Goal: Task Accomplishment & Management: Use online tool/utility

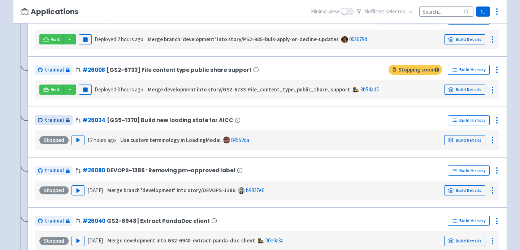
scroll to position [205, 0]
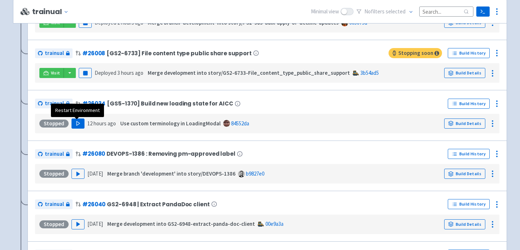
click at [77, 123] on polygon "button" at bounding box center [78, 123] width 3 height 4
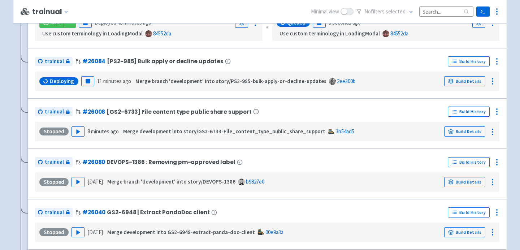
scroll to position [122, 0]
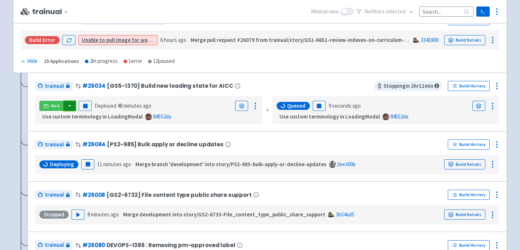
click at [70, 105] on button "button" at bounding box center [70, 106] width 12 height 10
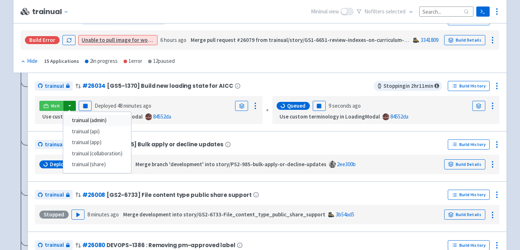
click at [79, 123] on link "trainual (admin)" at bounding box center [97, 120] width 68 height 11
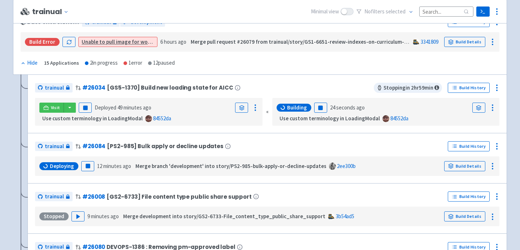
scroll to position [119, 0]
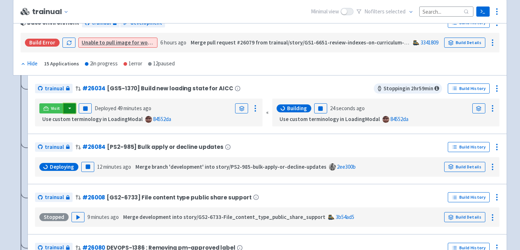
click at [69, 108] on button "button" at bounding box center [70, 108] width 12 height 10
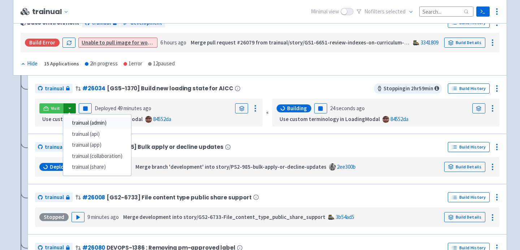
click at [84, 123] on link "trainual (admin)" at bounding box center [97, 122] width 68 height 11
